Goal: Task Accomplishment & Management: Manage account settings

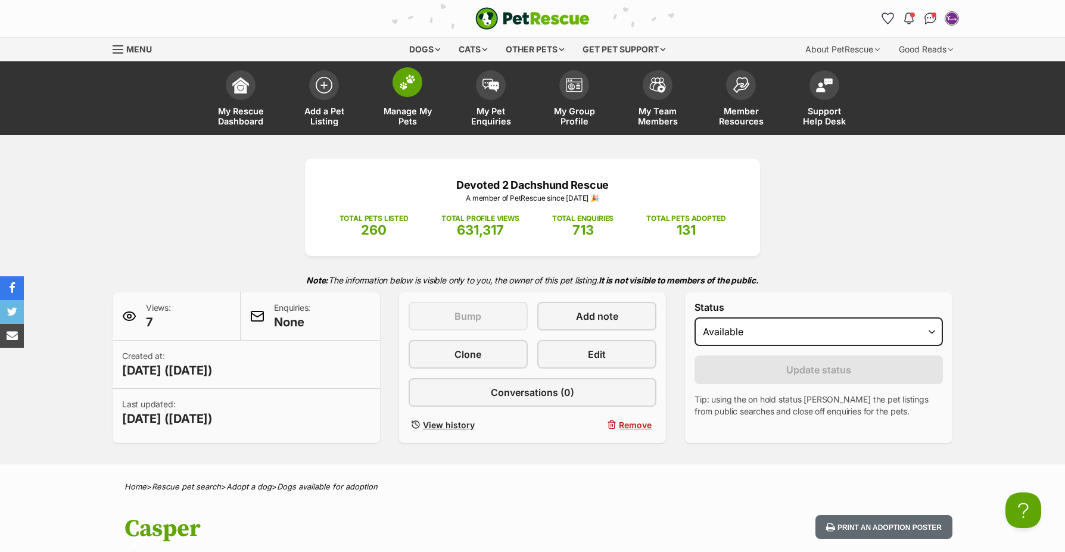
click at [408, 91] on span at bounding box center [408, 82] width 30 height 30
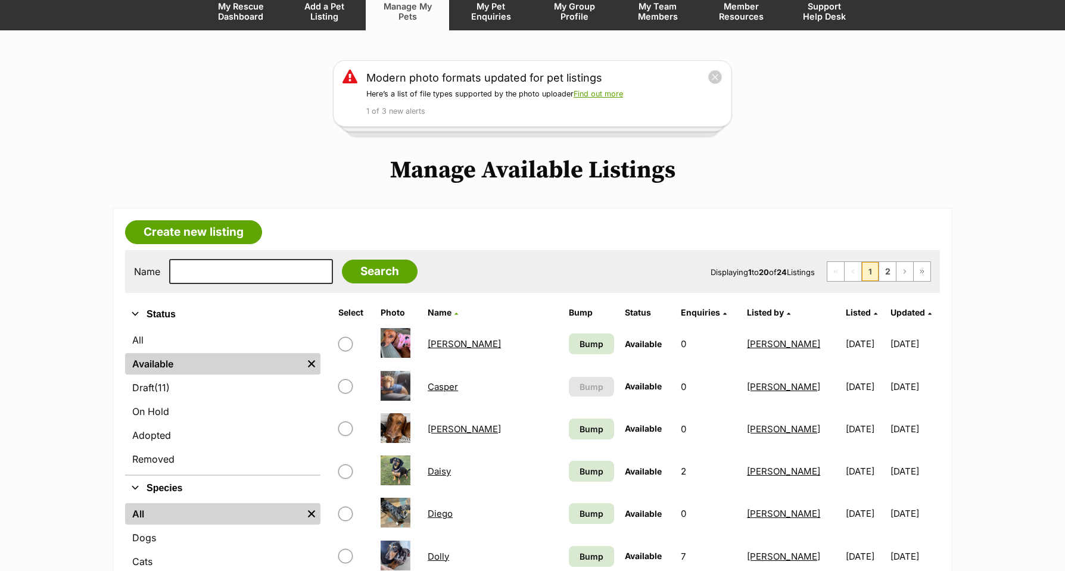
click at [347, 343] on input "checkbox" at bounding box center [345, 344] width 14 height 14
checkbox input "true"
click at [440, 345] on link "Billie" at bounding box center [464, 343] width 73 height 11
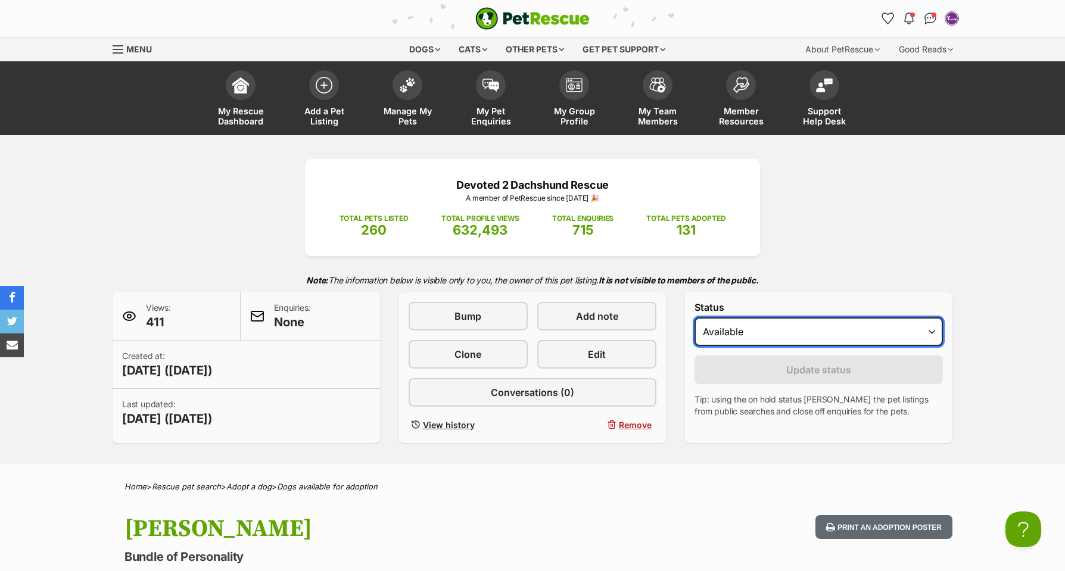
select select "on_hold"
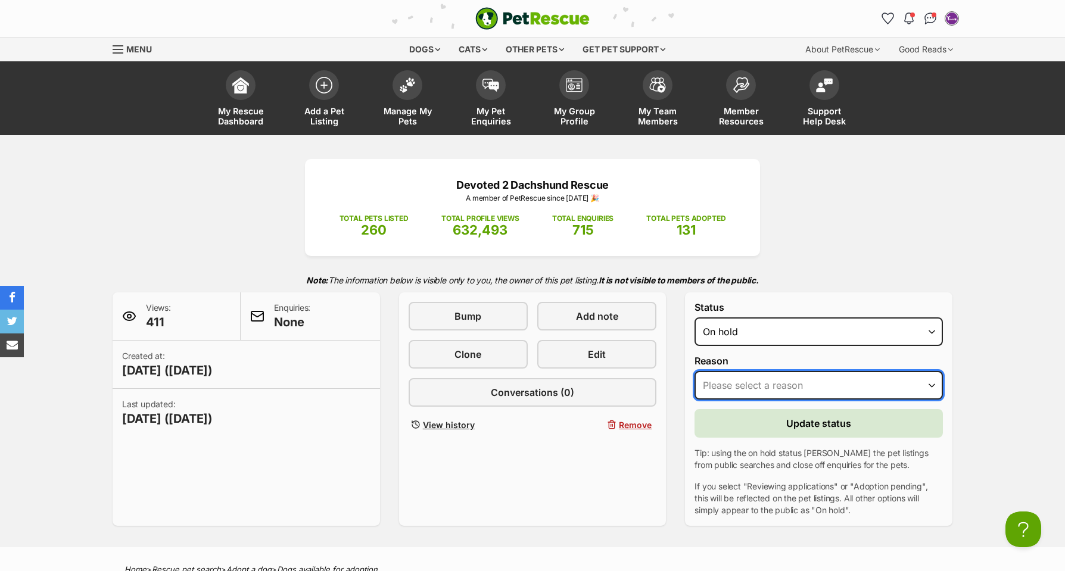
select select "adoption_pending"
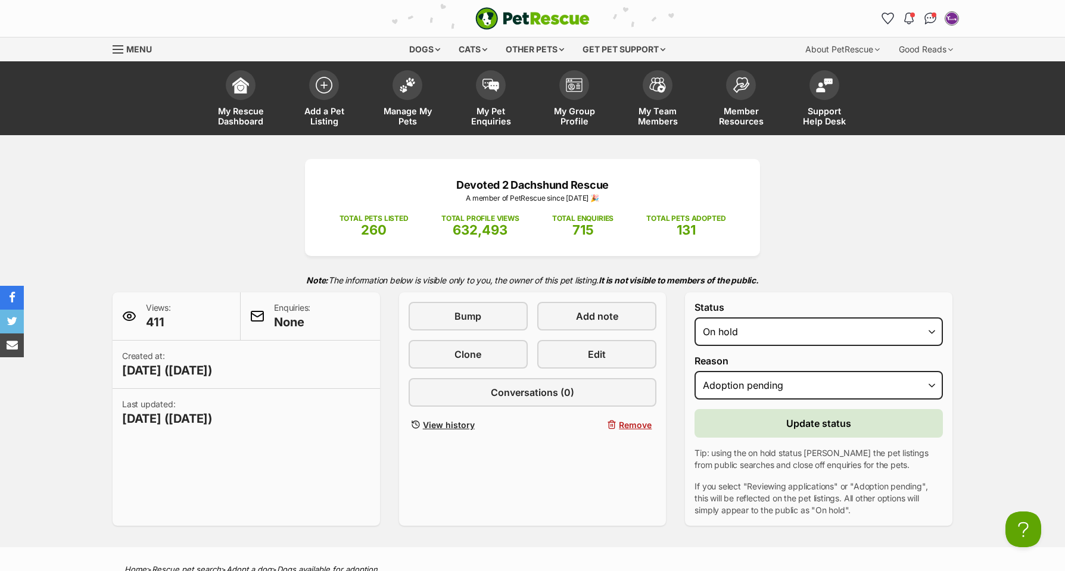
click at [809, 422] on span "Update status" at bounding box center [818, 423] width 65 height 14
click at [809, 423] on span "Update status" at bounding box center [818, 423] width 65 height 14
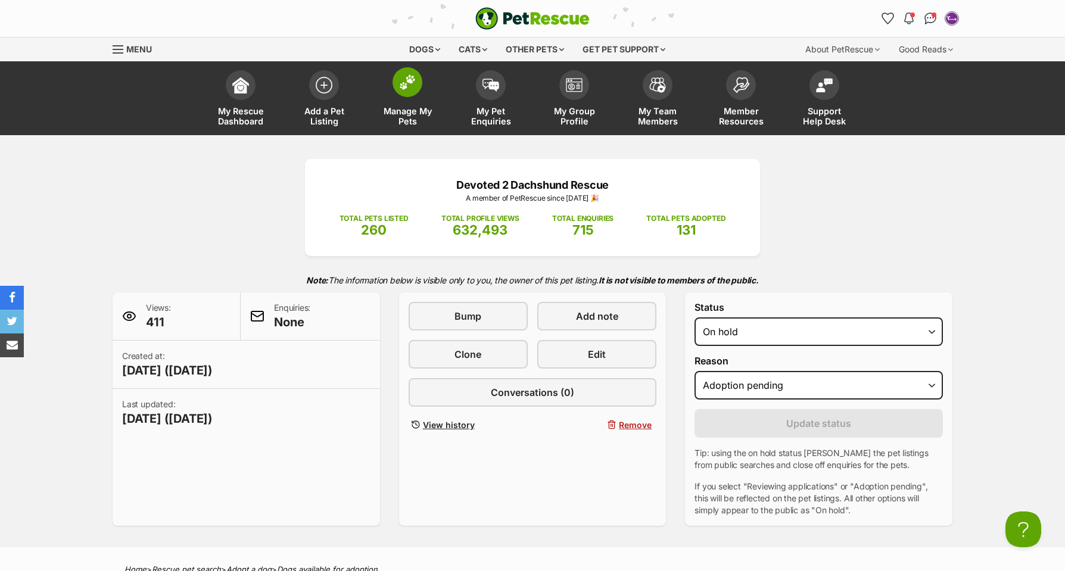
click at [404, 90] on img at bounding box center [407, 81] width 17 height 15
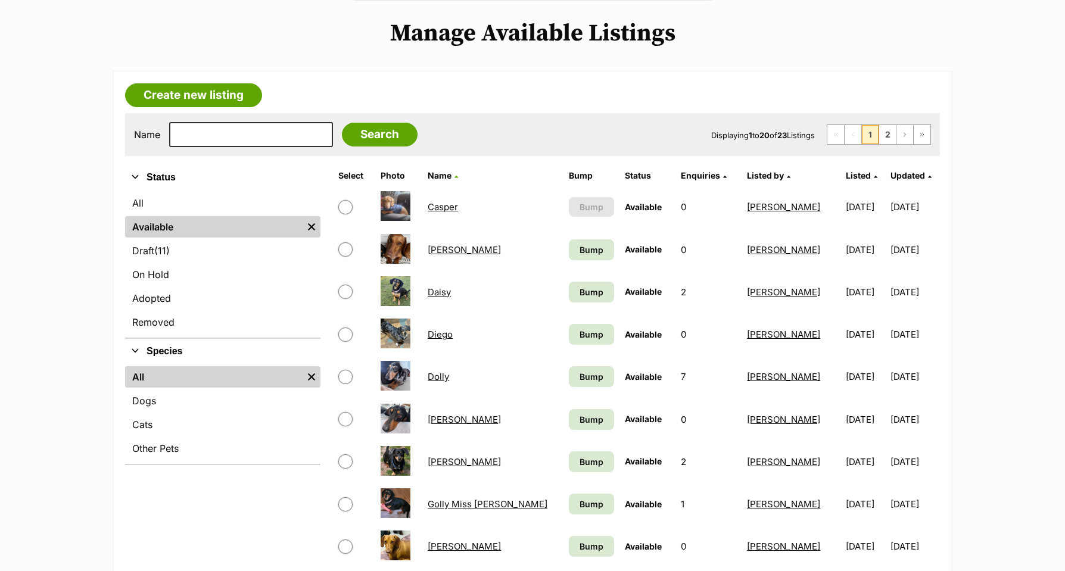
scroll to position [243, 0]
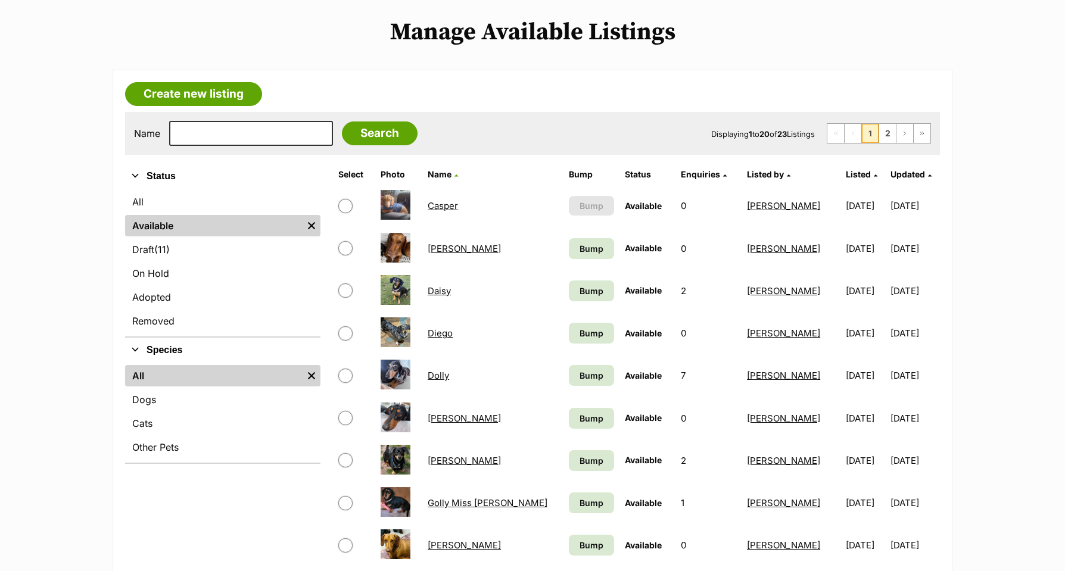
click at [345, 289] on input "checkbox" at bounding box center [345, 291] width 14 height 14
checkbox input "true"
click at [438, 288] on link "Daisy" at bounding box center [439, 290] width 23 height 11
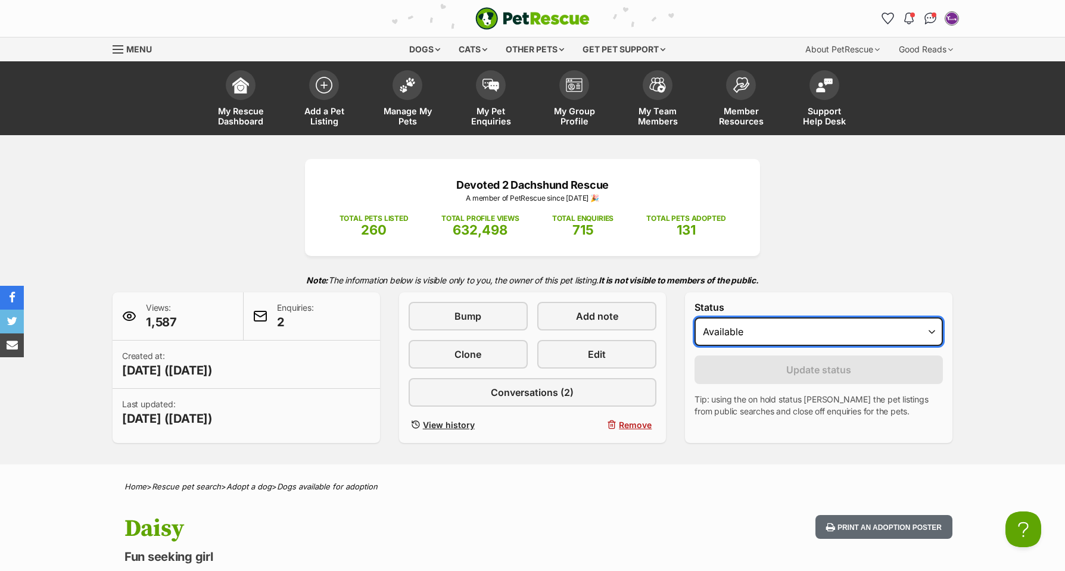
select select "on_hold"
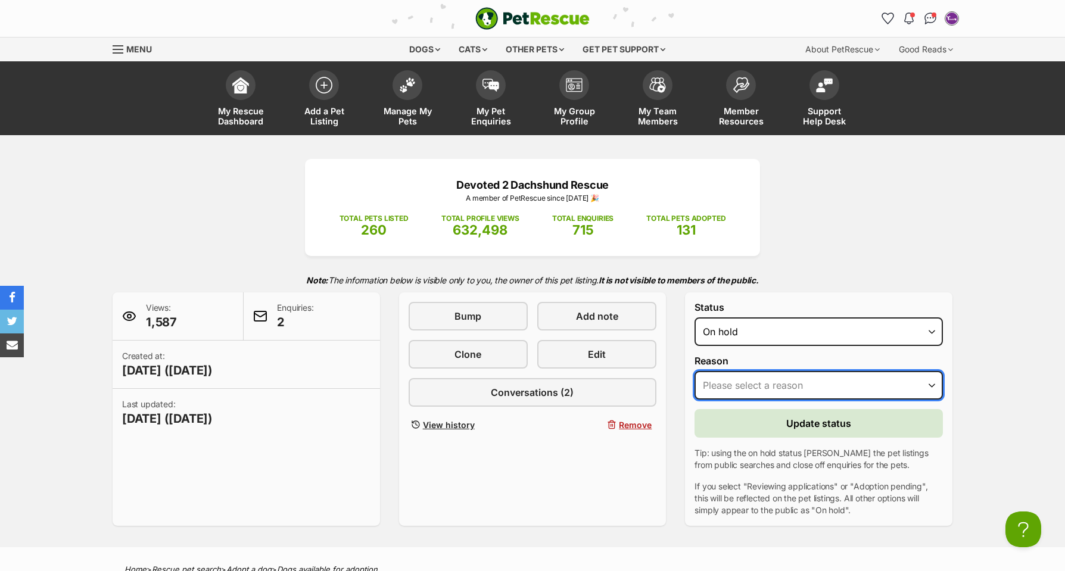
select select "adoption_pending"
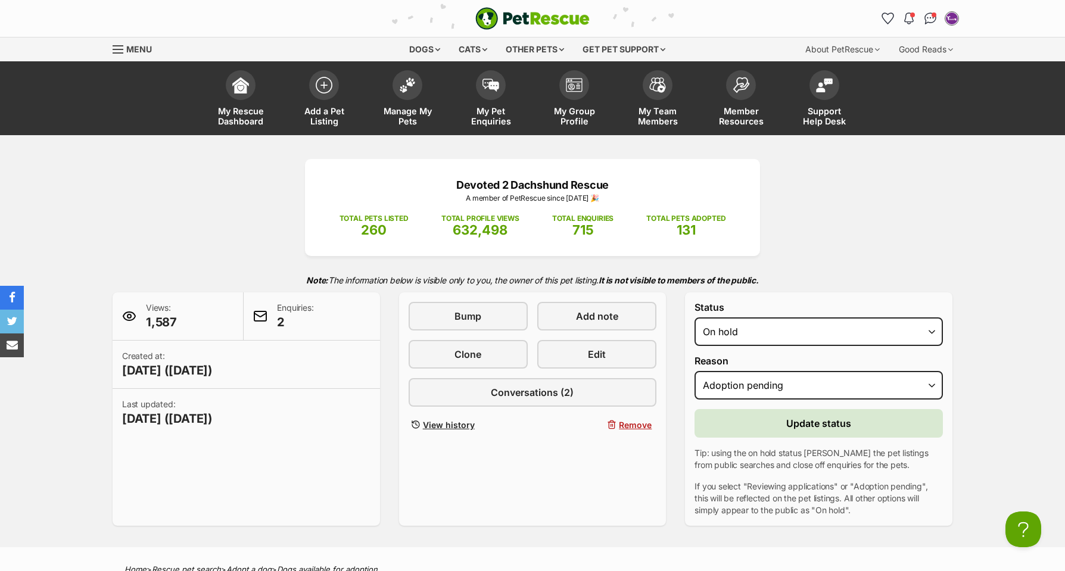
click at [831, 410] on button "Update status" at bounding box center [819, 423] width 248 height 29
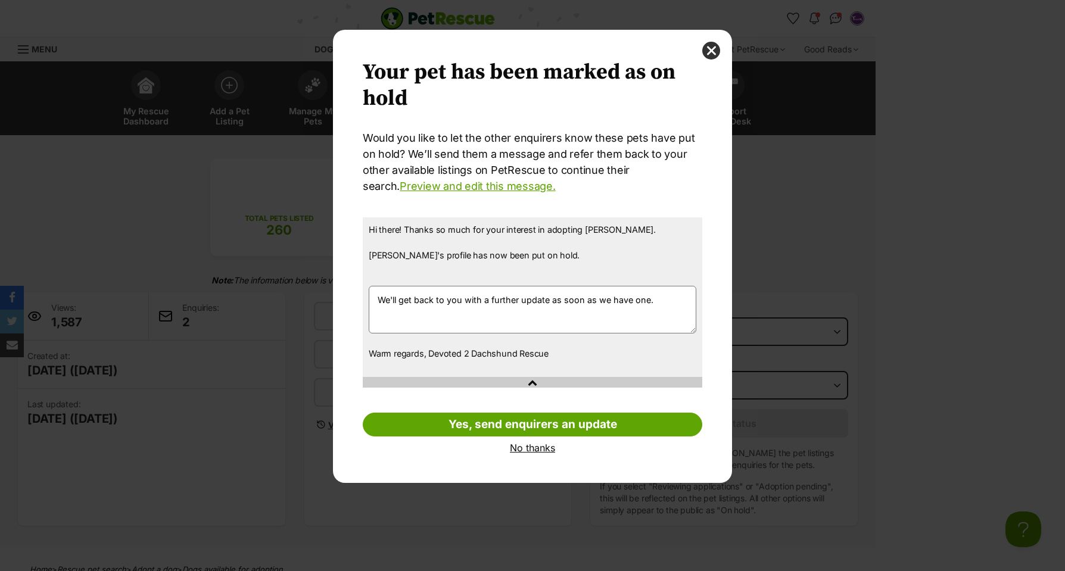
click at [524, 462] on div "Your pet has been marked as on hold Your pets have been marked as on hold Would…" at bounding box center [532, 256] width 399 height 453
click at [526, 443] on link "No thanks" at bounding box center [533, 448] width 340 height 11
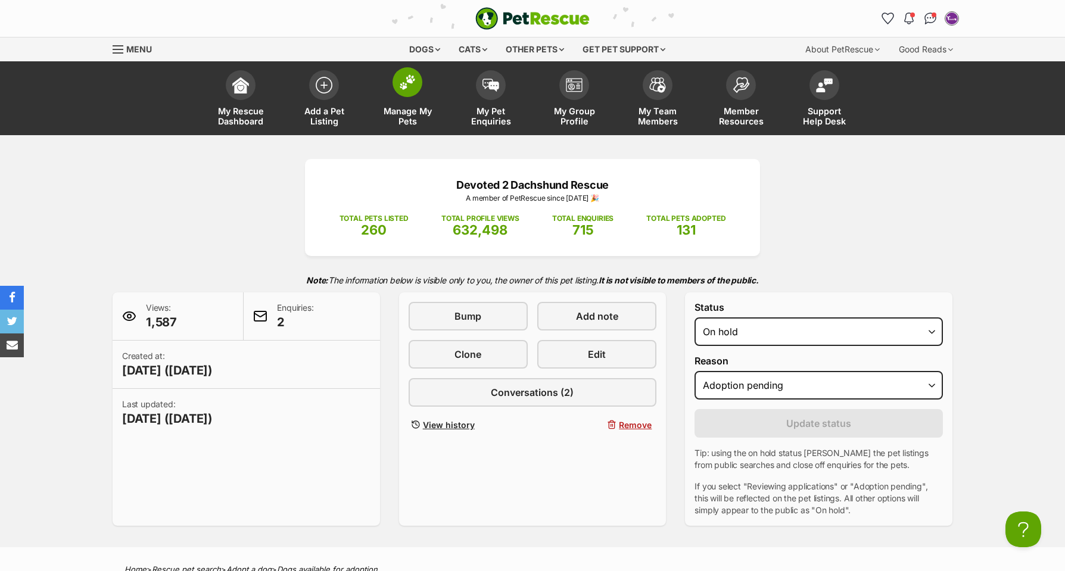
click at [399, 89] on img at bounding box center [407, 81] width 17 height 15
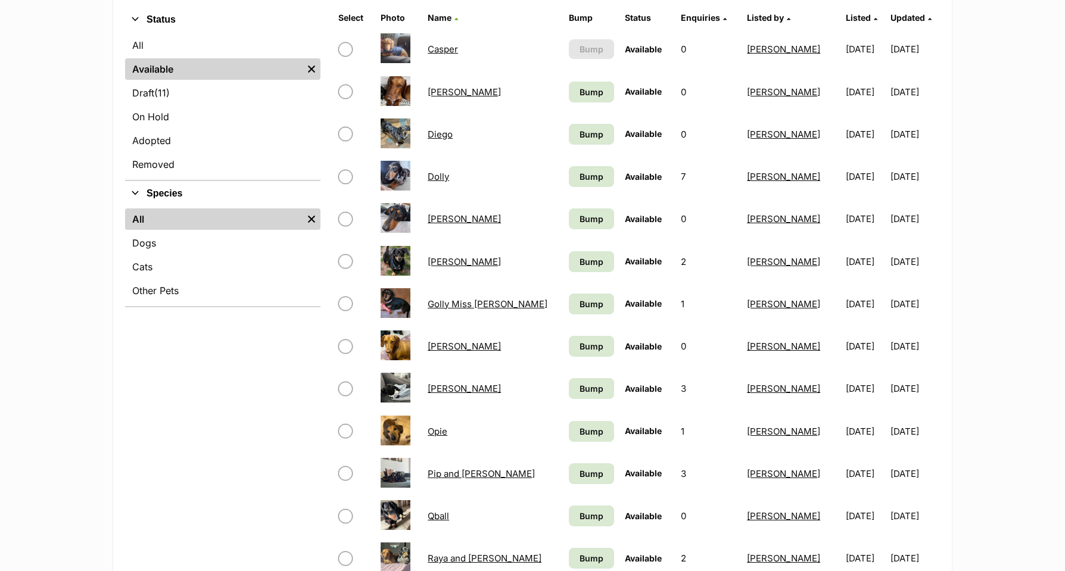
scroll to position [410, 0]
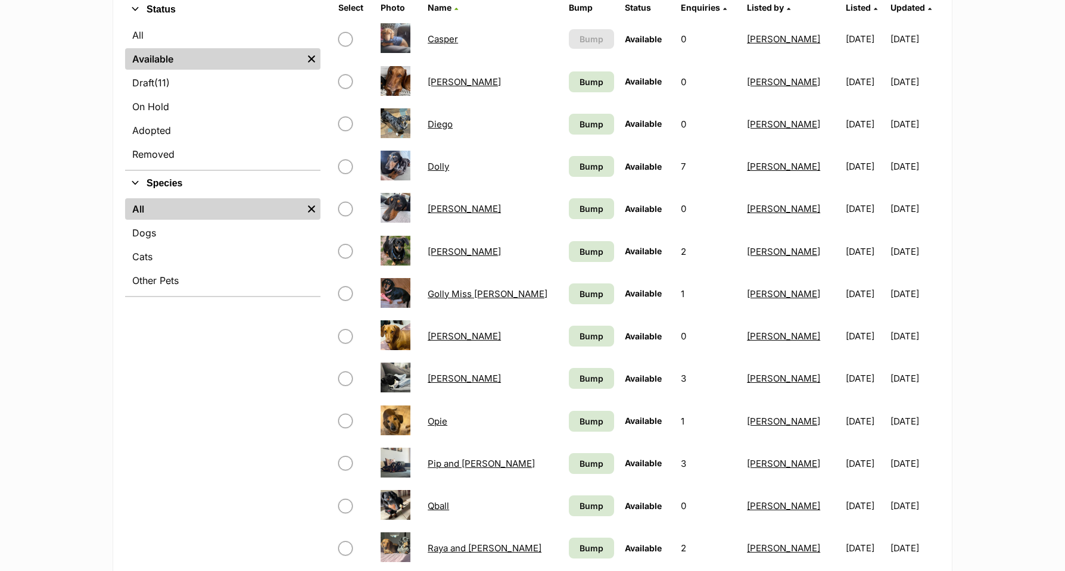
click at [345, 458] on input "checkbox" at bounding box center [345, 463] width 14 height 14
checkbox input "true"
click at [449, 463] on link "Pip and [PERSON_NAME]" at bounding box center [481, 463] width 107 height 11
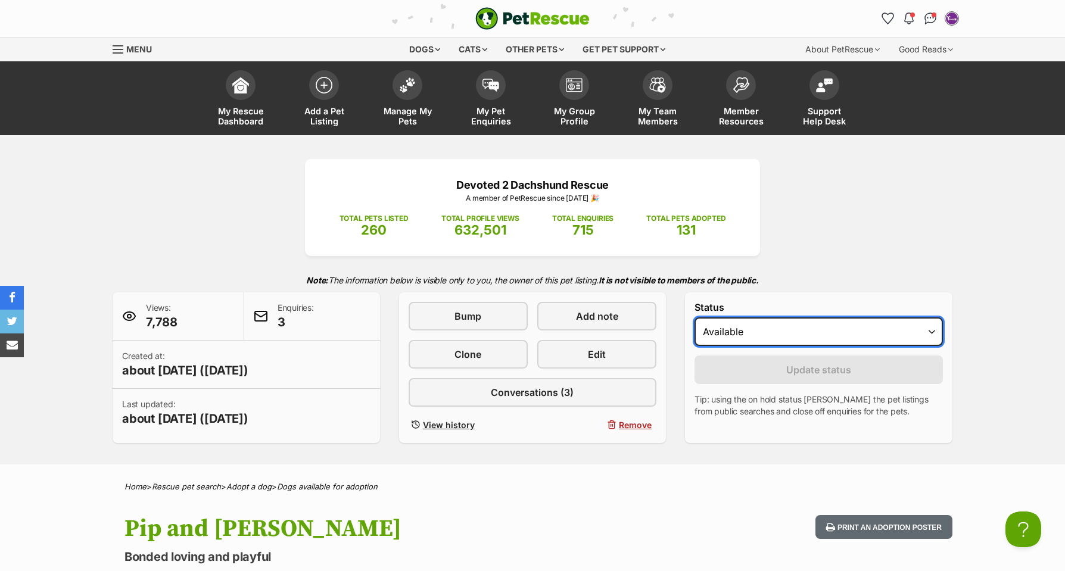
select select "on_hold"
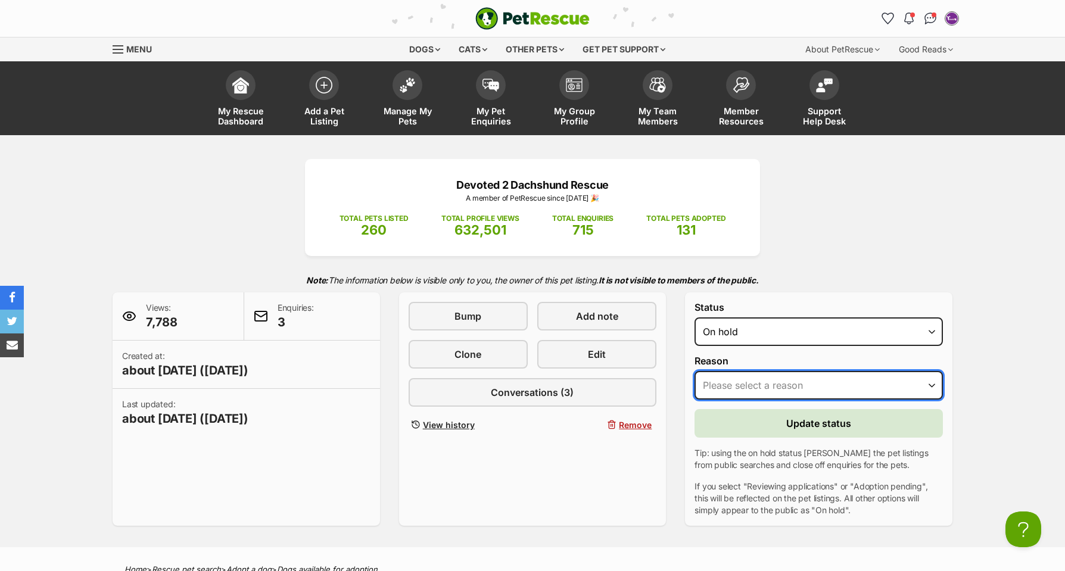
select select "adoption_pending"
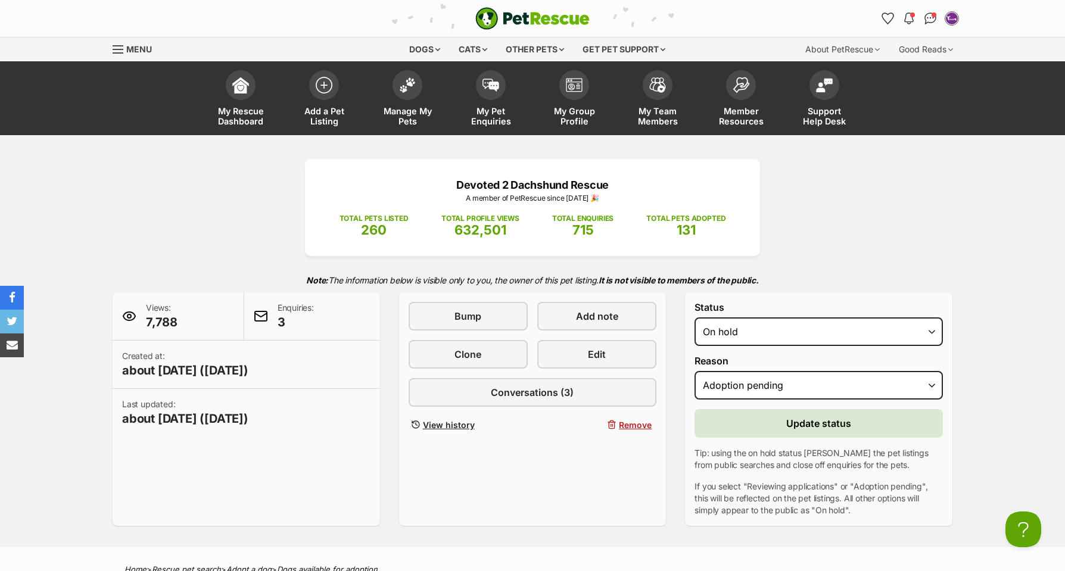
click at [868, 419] on button "Update status" at bounding box center [819, 423] width 248 height 29
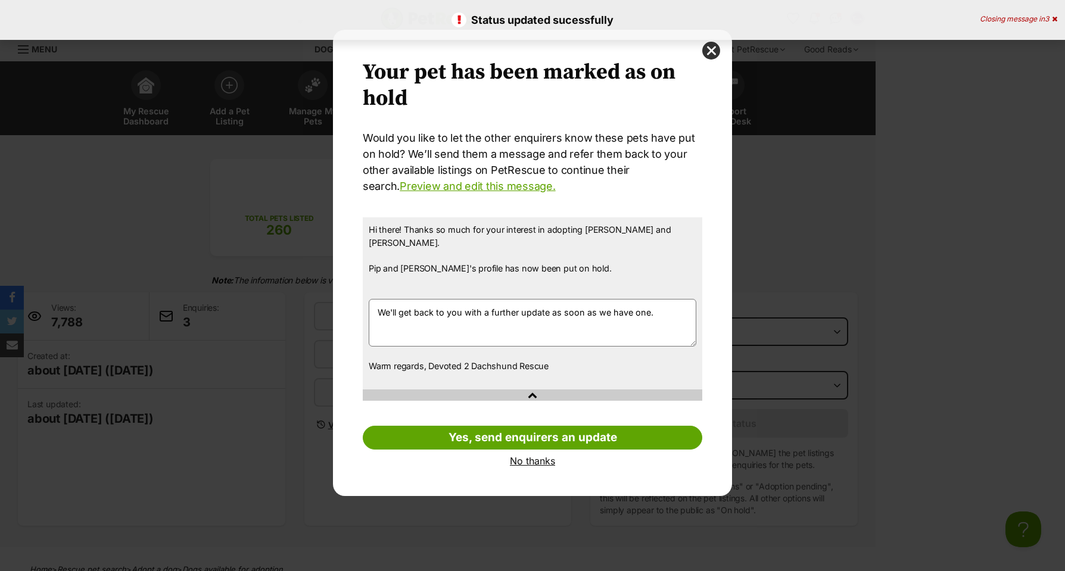
click at [534, 456] on link "No thanks" at bounding box center [533, 461] width 340 height 11
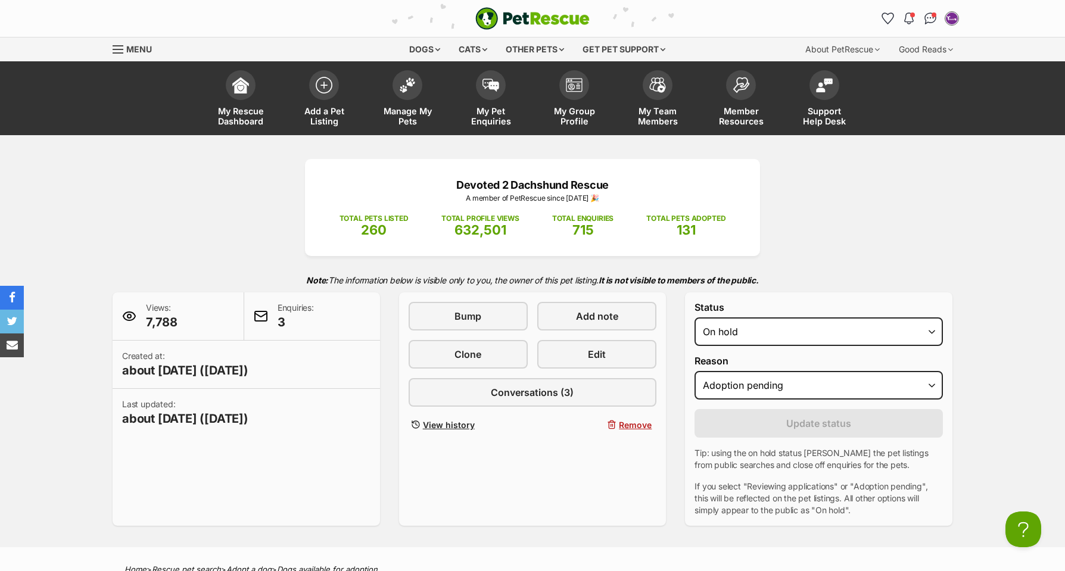
click at [535, 445] on div "Bump Add note Clone Edit Conversations (3) View history Remove" at bounding box center [532, 409] width 267 height 234
click at [401, 84] on img at bounding box center [407, 81] width 17 height 15
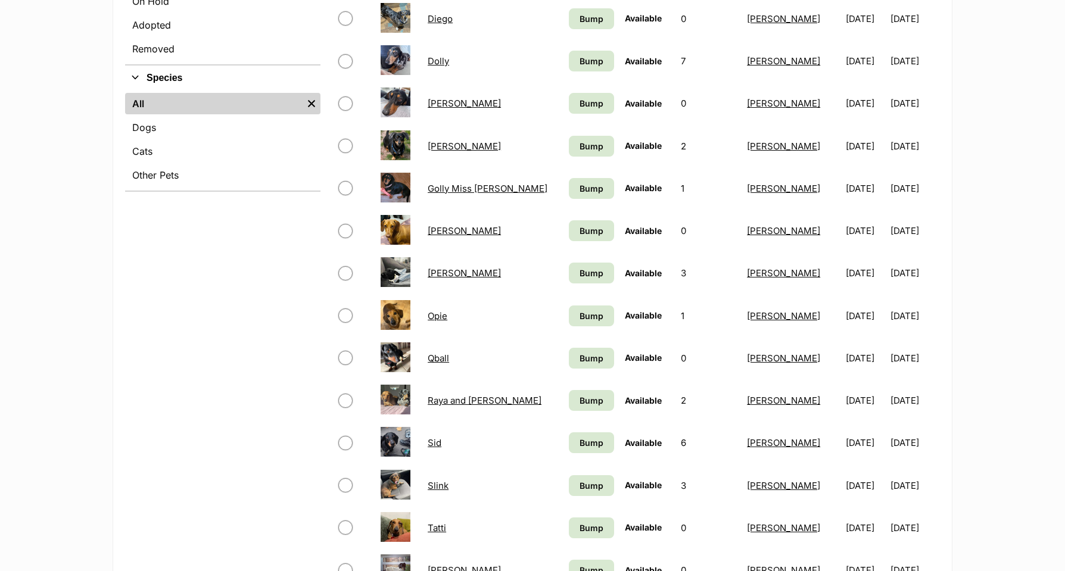
scroll to position [516, 0]
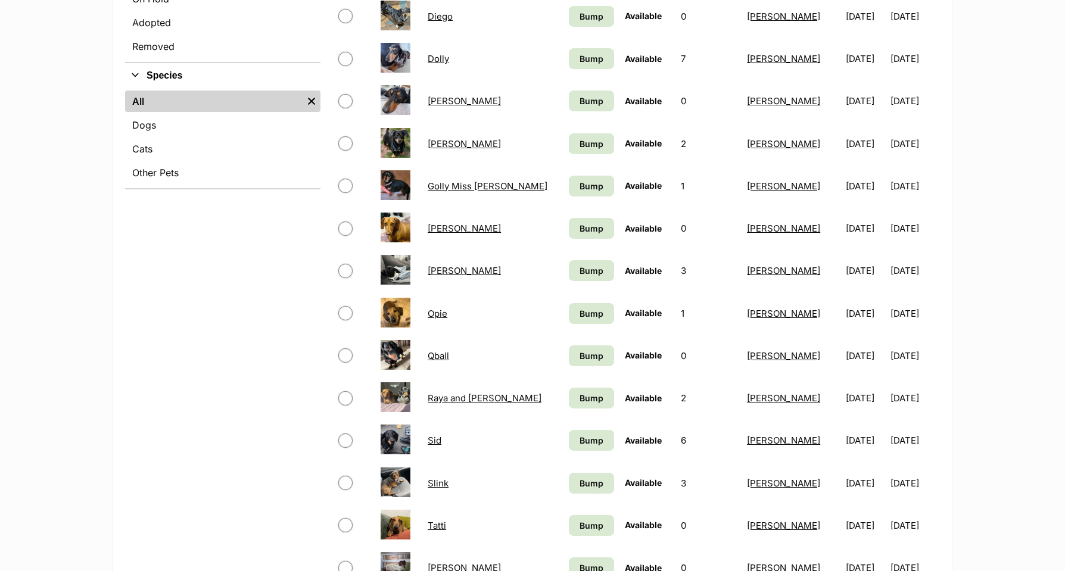
click at [345, 397] on input "checkbox" at bounding box center [345, 398] width 14 height 14
checkbox input "true"
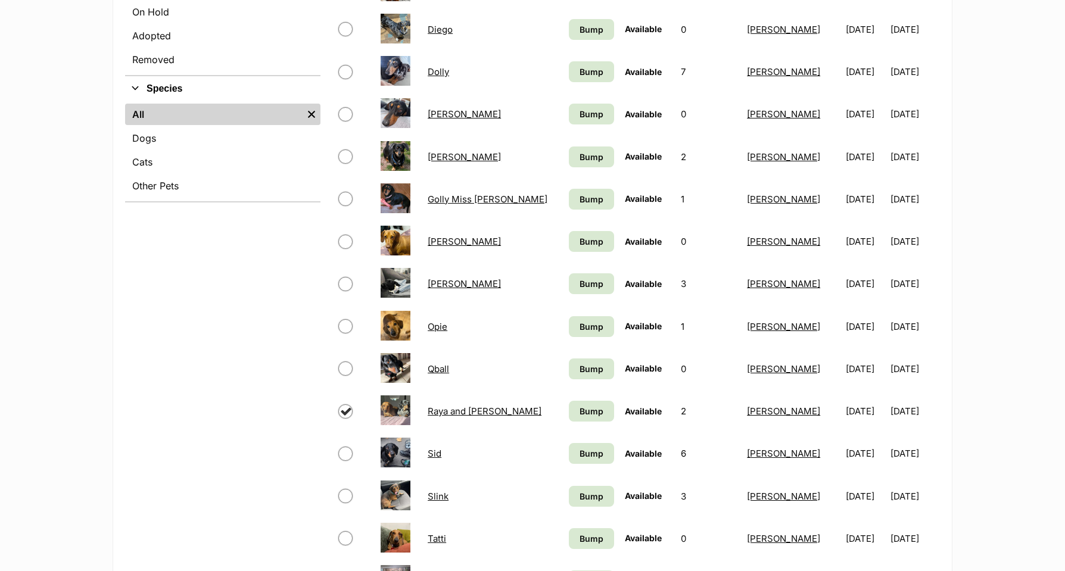
scroll to position [504, 1]
click at [450, 410] on link "Raya and [PERSON_NAME]" at bounding box center [485, 411] width 114 height 11
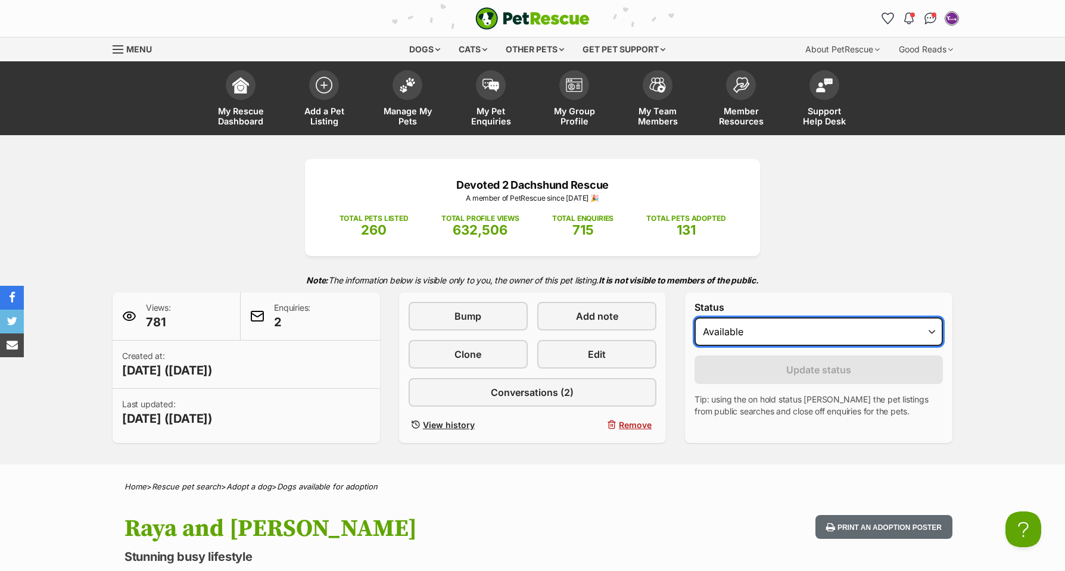
select select "on_hold"
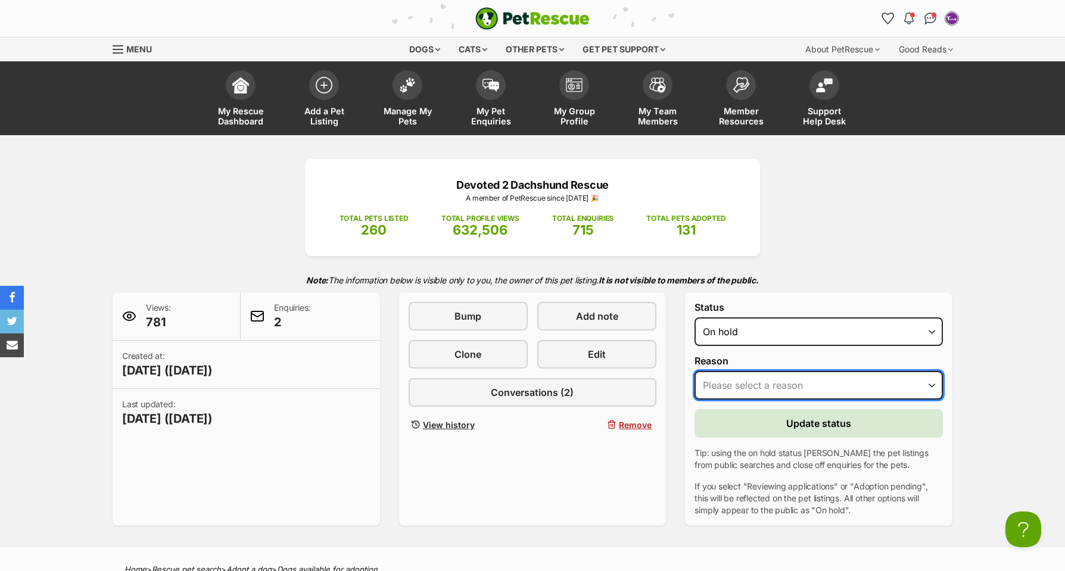
select select "adoption_pending"
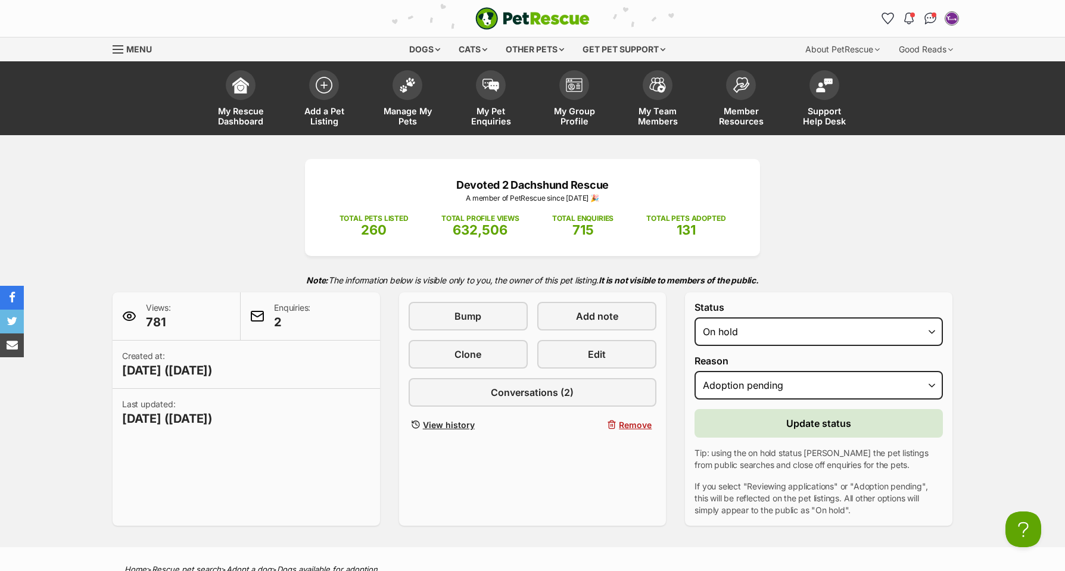
scroll to position [2, 0]
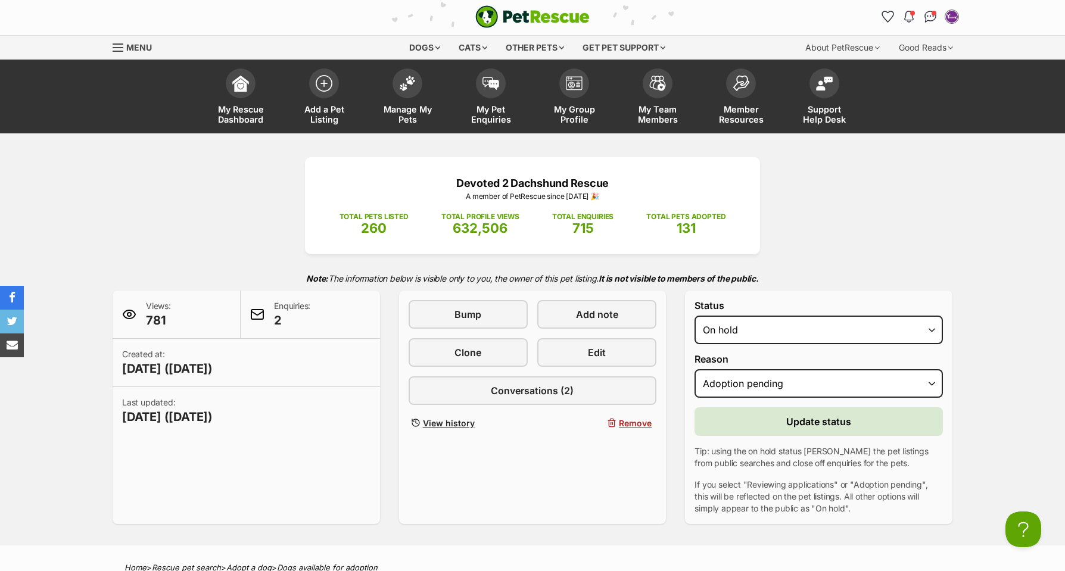
click at [804, 421] on span "Update status" at bounding box center [818, 422] width 65 height 14
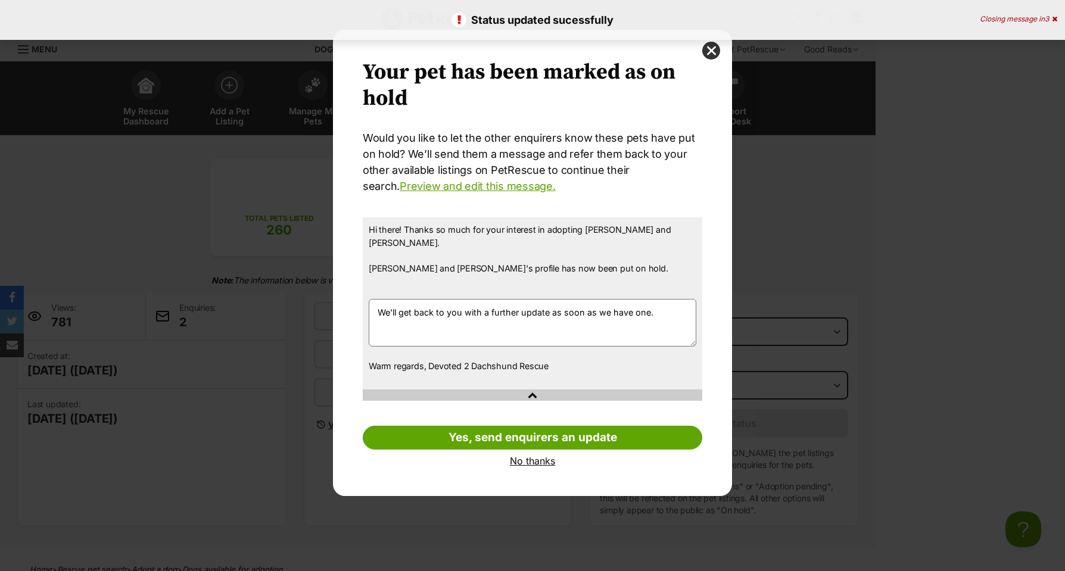
click at [533, 456] on link "No thanks" at bounding box center [533, 461] width 340 height 11
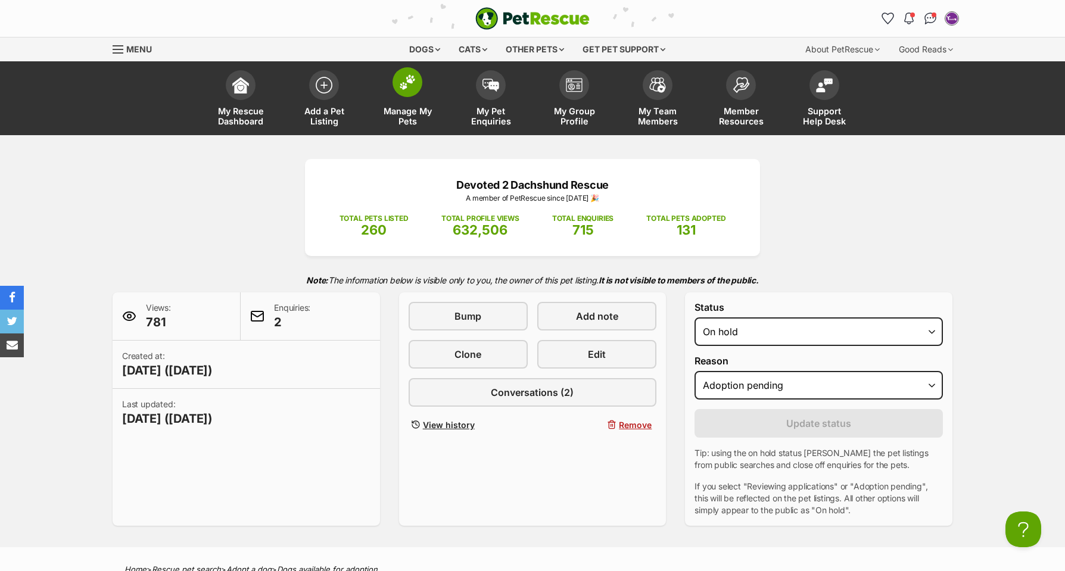
click at [406, 82] on img at bounding box center [407, 81] width 17 height 15
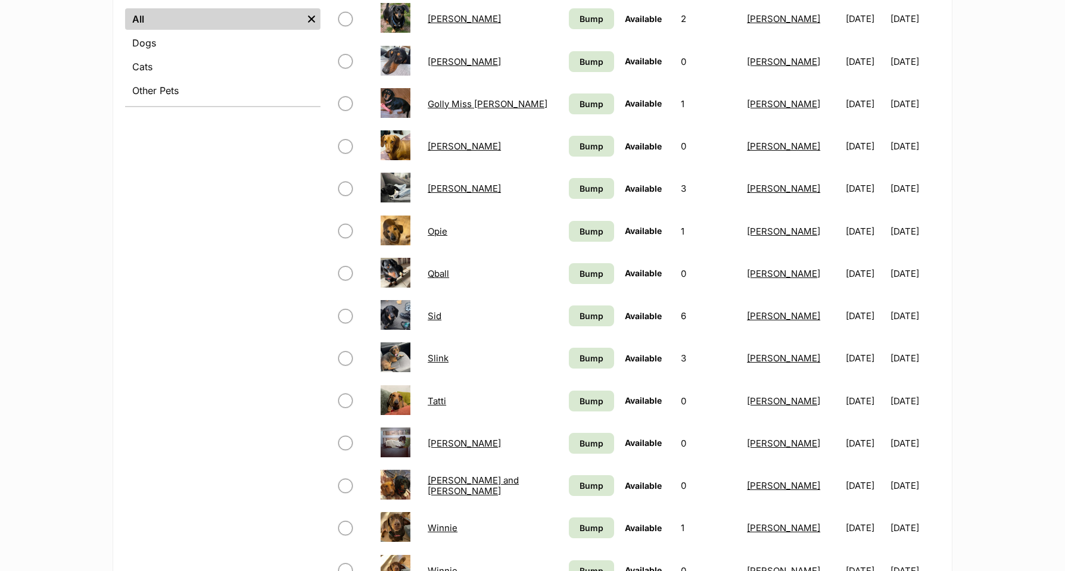
scroll to position [600, 0]
click at [580, 397] on span "Bump" at bounding box center [592, 401] width 24 height 13
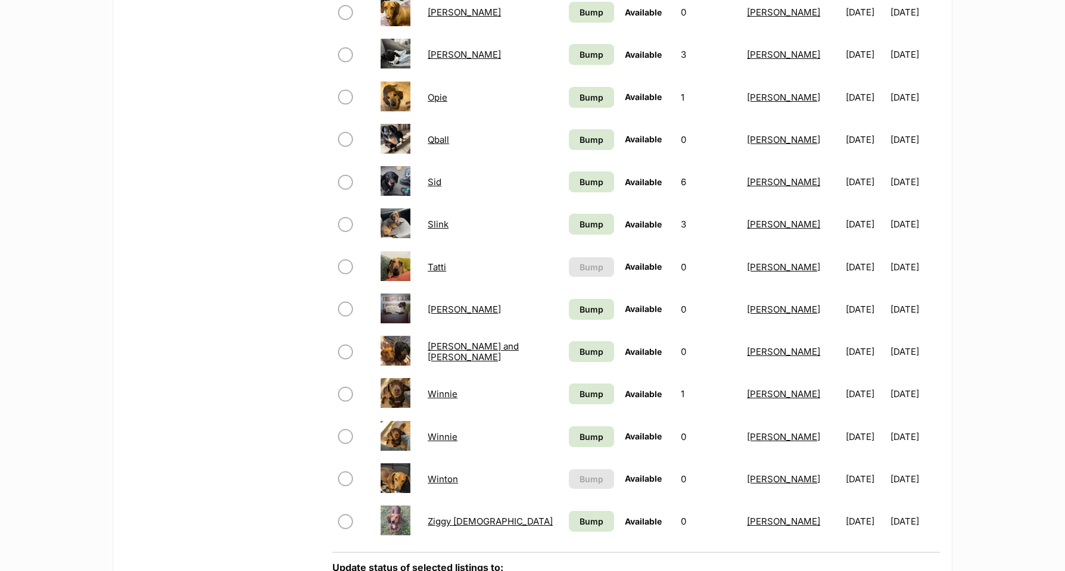
scroll to position [734, 0]
click at [342, 475] on input "checkbox" at bounding box center [345, 478] width 14 height 14
checkbox input "true"
click at [438, 477] on link "Winton" at bounding box center [443, 478] width 30 height 11
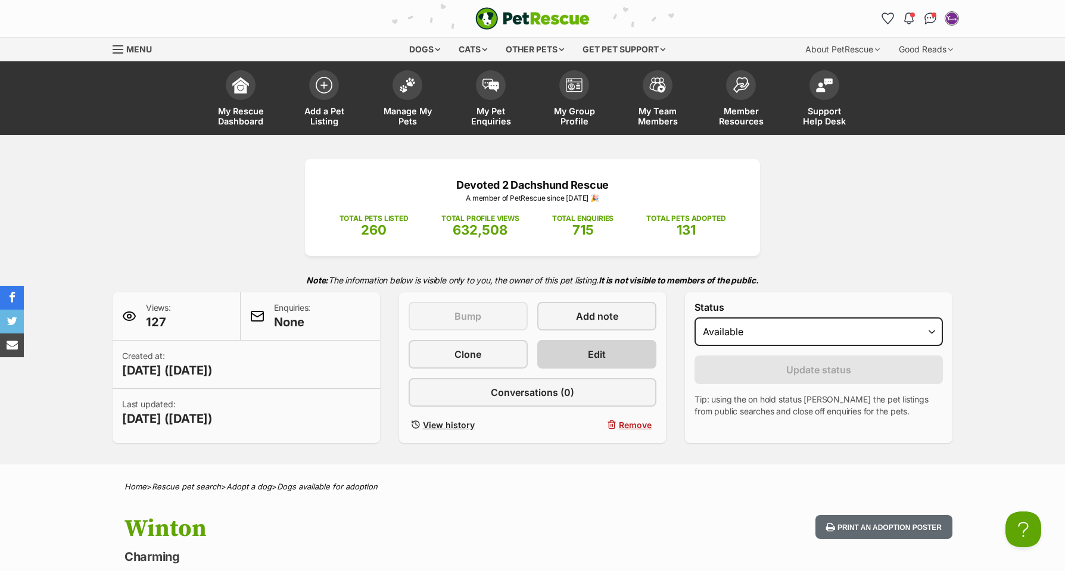
click at [584, 346] on link "Edit" at bounding box center [596, 354] width 119 height 29
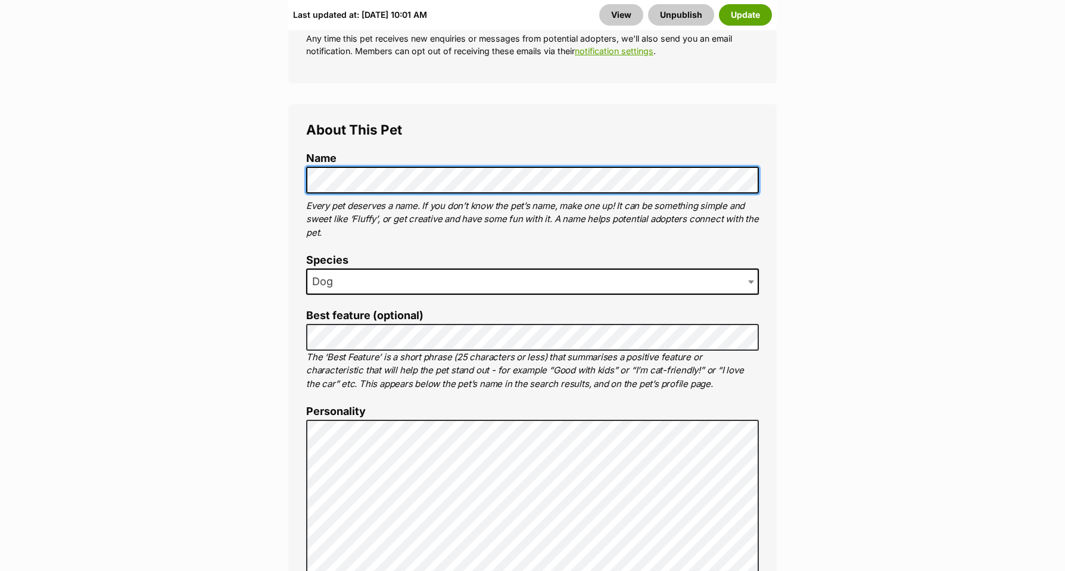
scroll to position [616, 0]
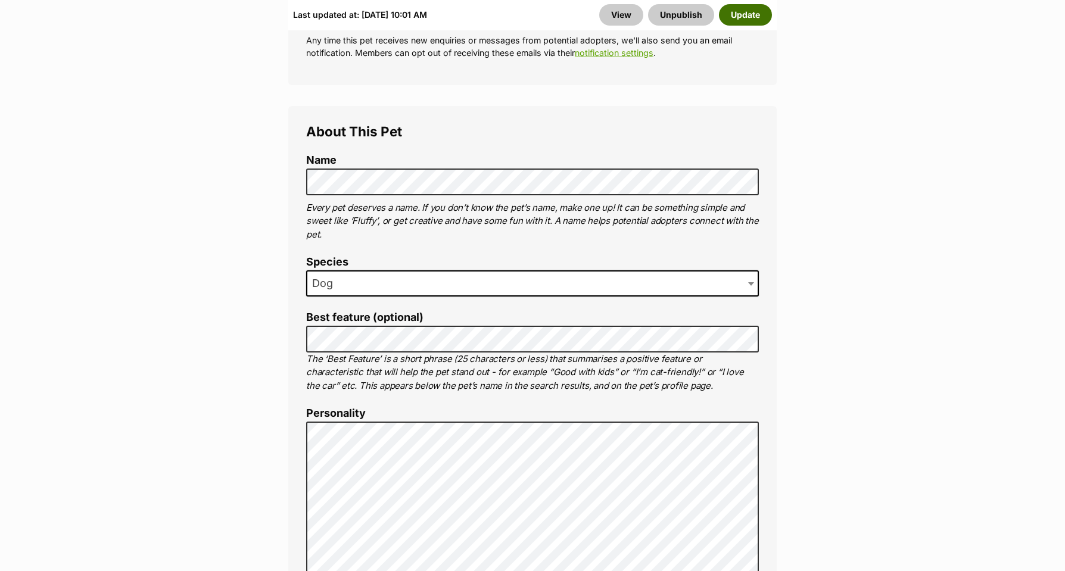
click at [745, 11] on button "Update" at bounding box center [745, 14] width 53 height 21
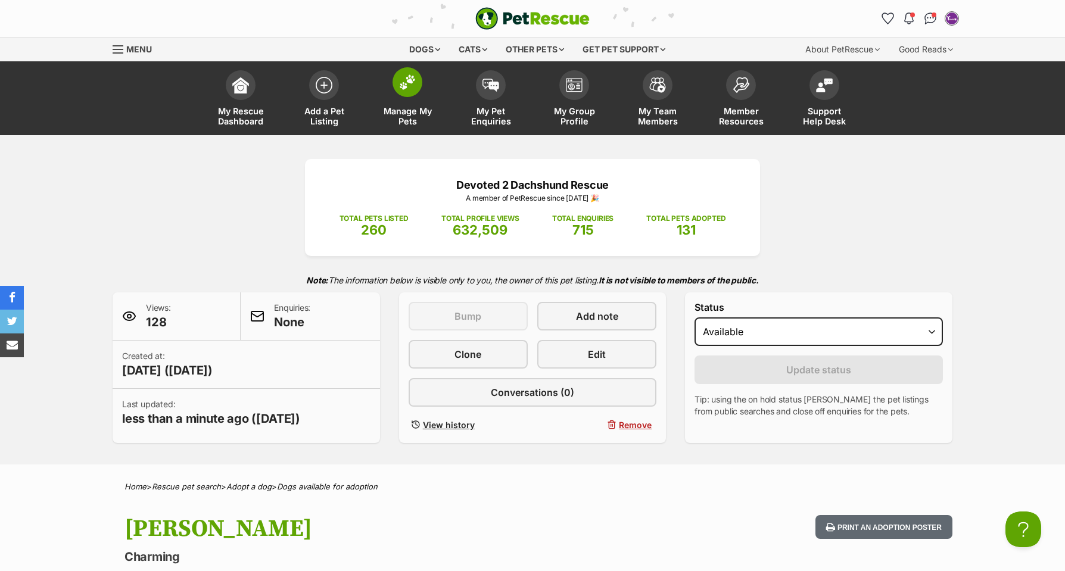
click at [404, 84] on img at bounding box center [407, 81] width 17 height 15
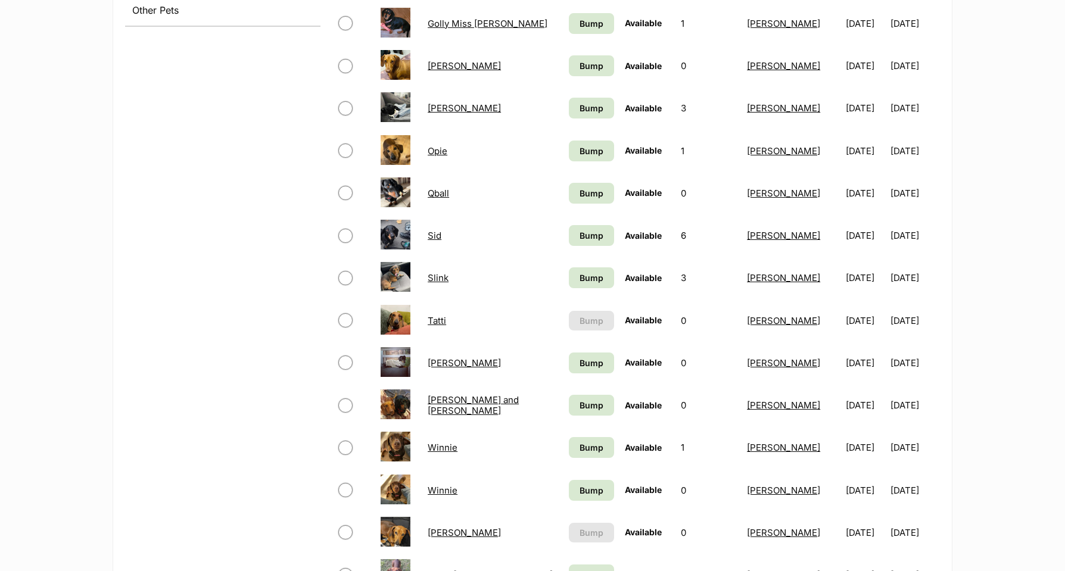
scroll to position [682, 0]
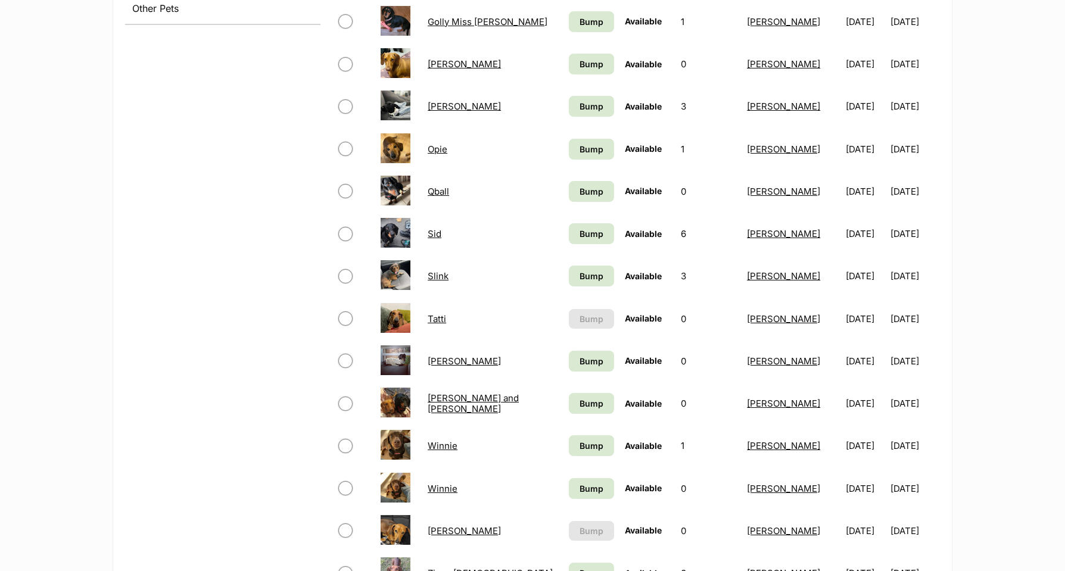
click at [445, 444] on link "Winnie" at bounding box center [443, 445] width 30 height 11
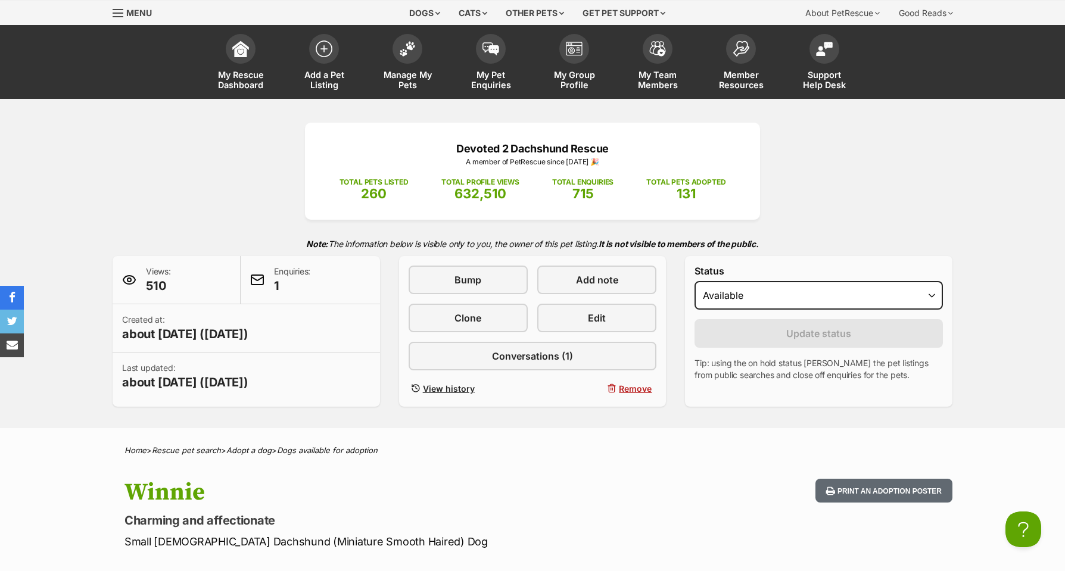
scroll to position [33, 0]
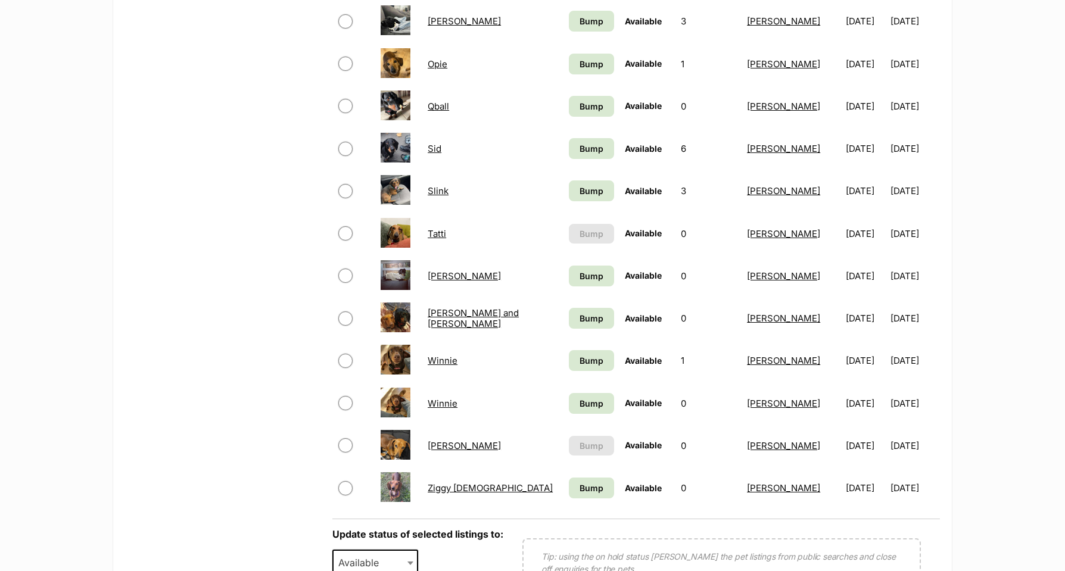
click at [437, 359] on link "Winnie" at bounding box center [443, 360] width 30 height 11
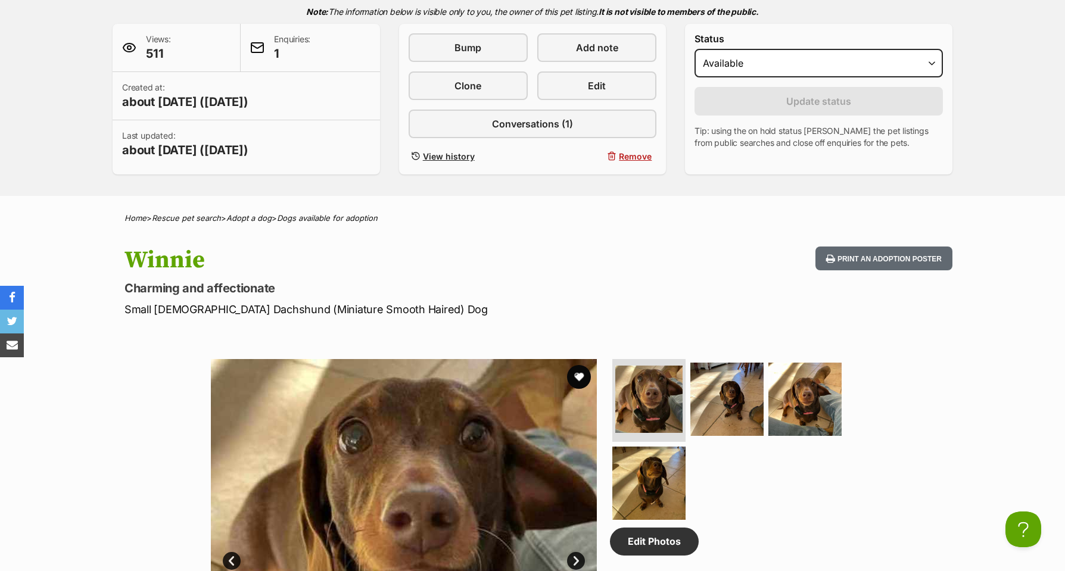
scroll to position [256, 0]
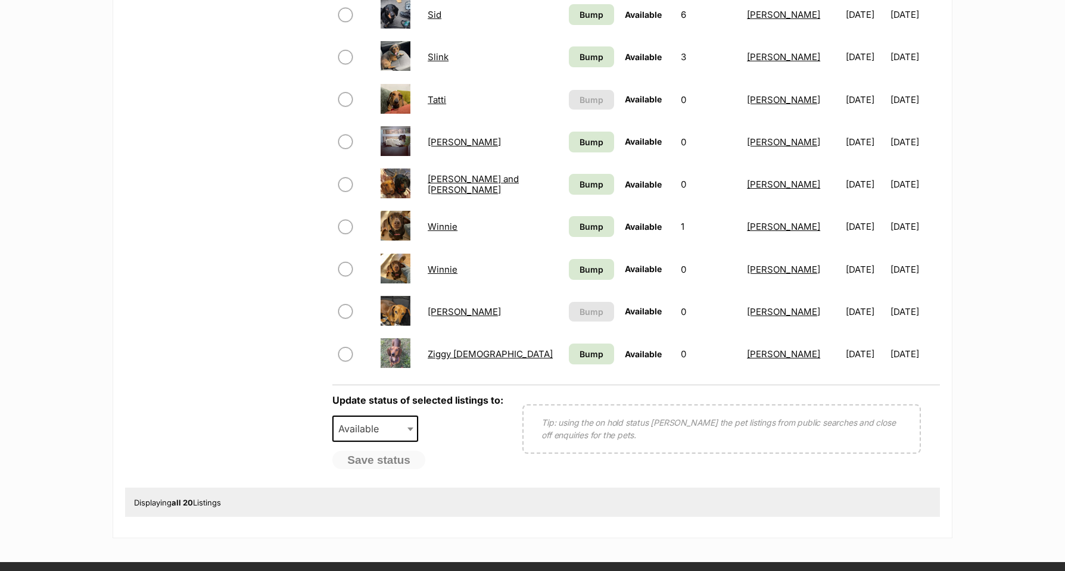
click at [443, 266] on link "Winnie" at bounding box center [443, 269] width 30 height 11
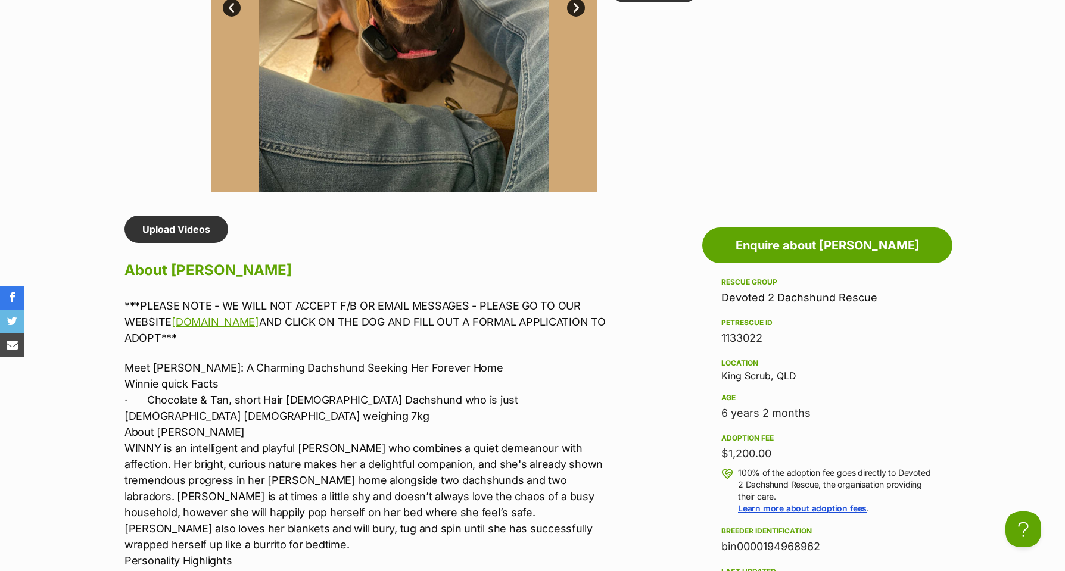
scroll to position [822, 0]
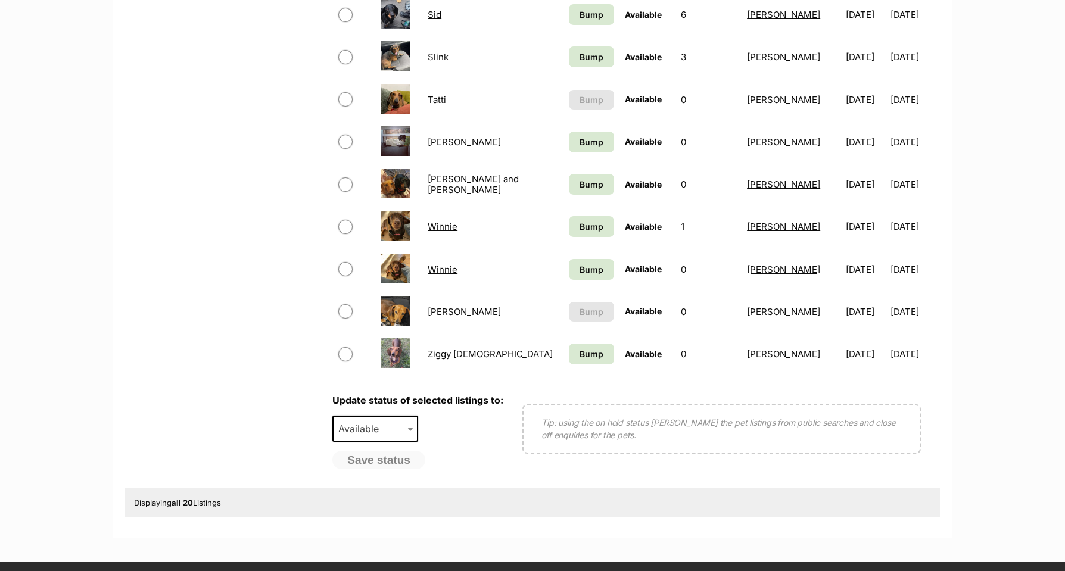
click at [440, 179] on link "[PERSON_NAME] and [PERSON_NAME]" at bounding box center [473, 183] width 91 height 21
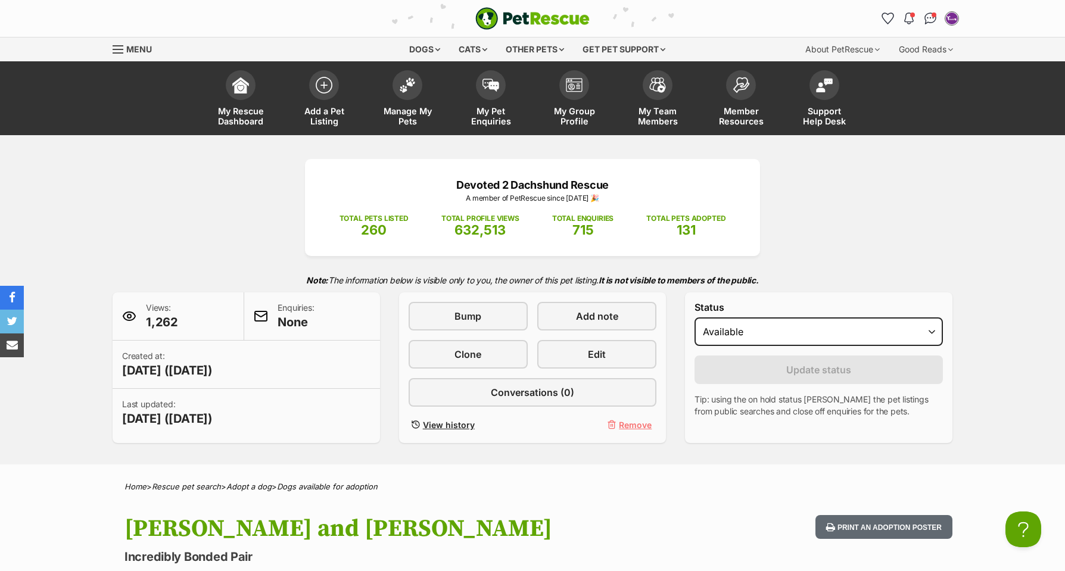
click at [634, 426] on span "Remove" at bounding box center [635, 425] width 33 height 13
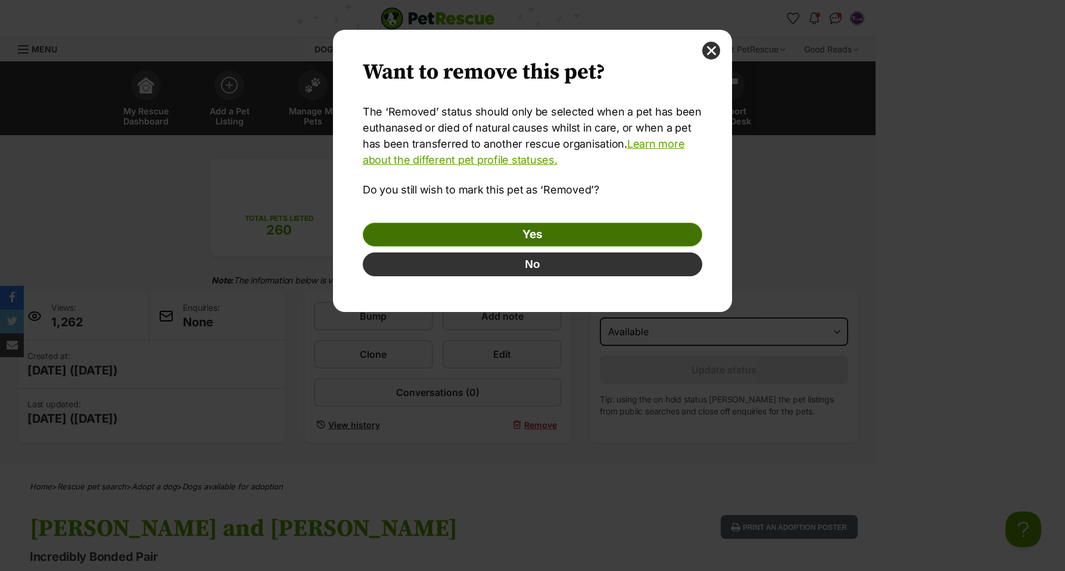
click at [538, 236] on link "Yes" at bounding box center [533, 235] width 340 height 24
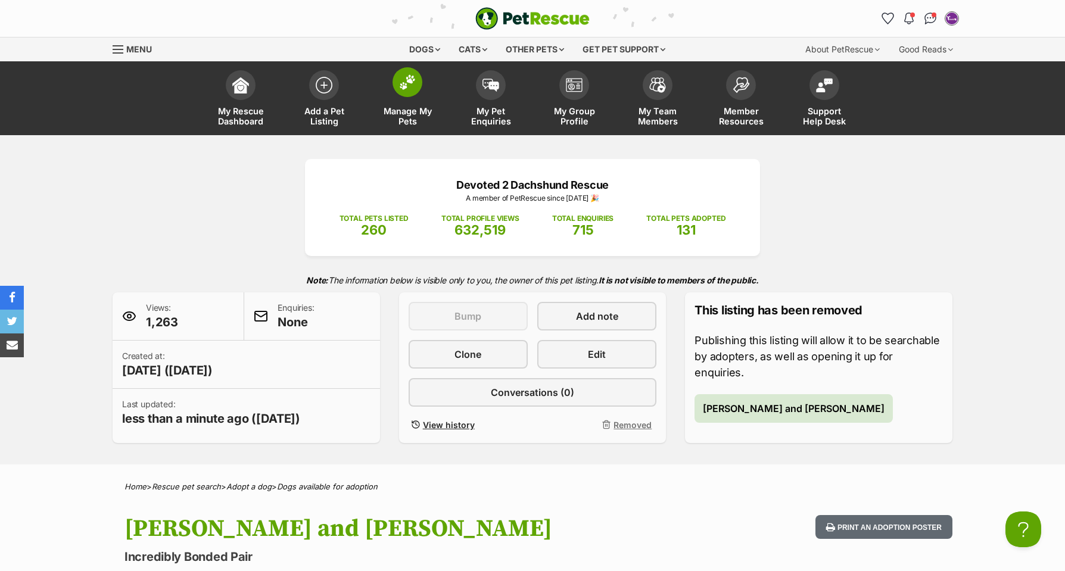
click at [410, 85] on img at bounding box center [407, 81] width 17 height 15
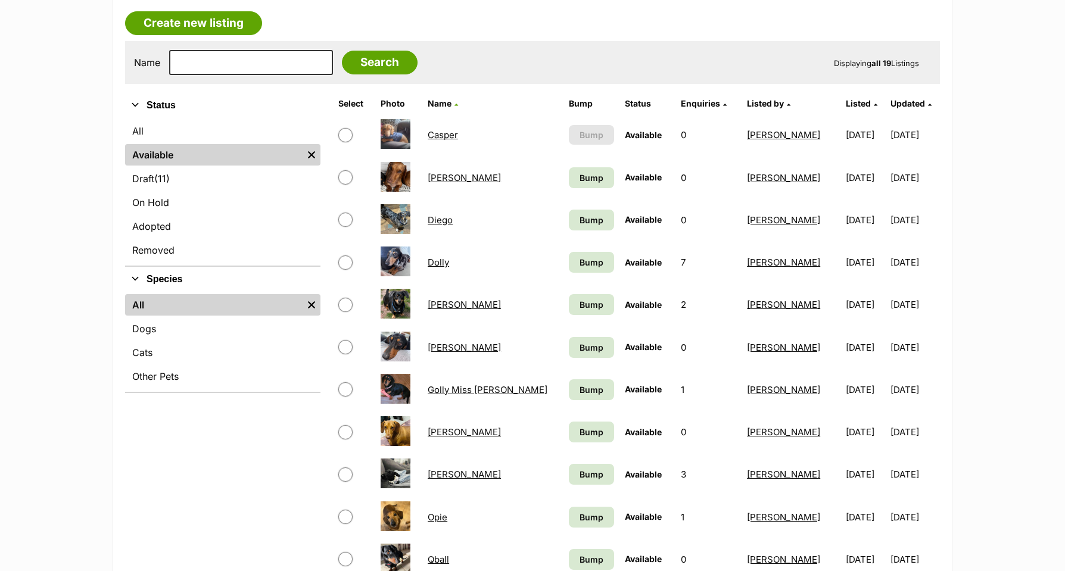
scroll to position [314, 0]
